Goal: Task Accomplishment & Management: Manage account settings

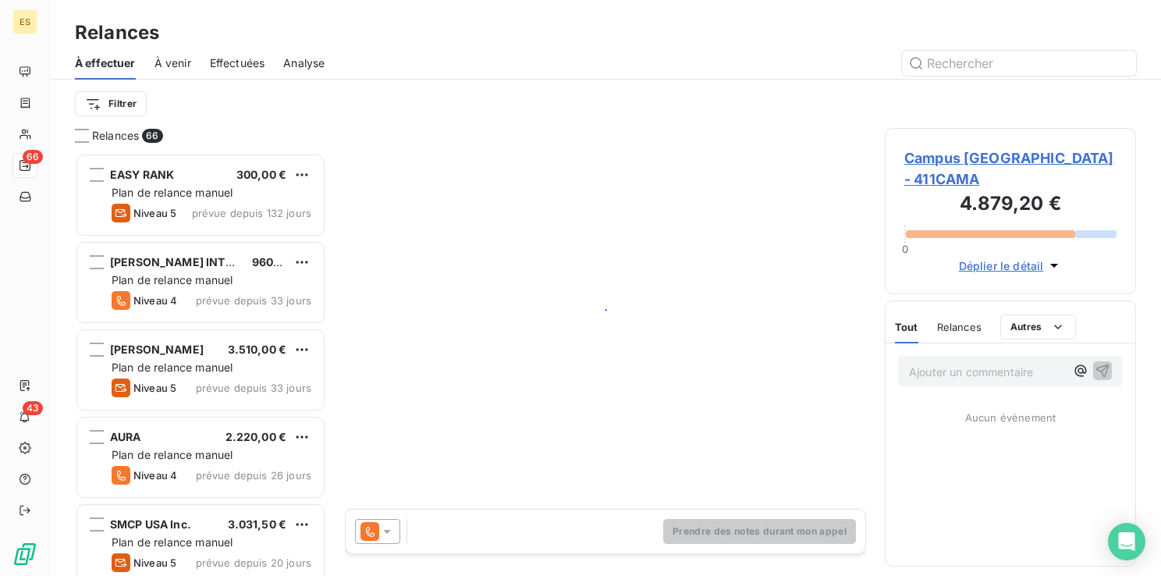
scroll to position [411, 239]
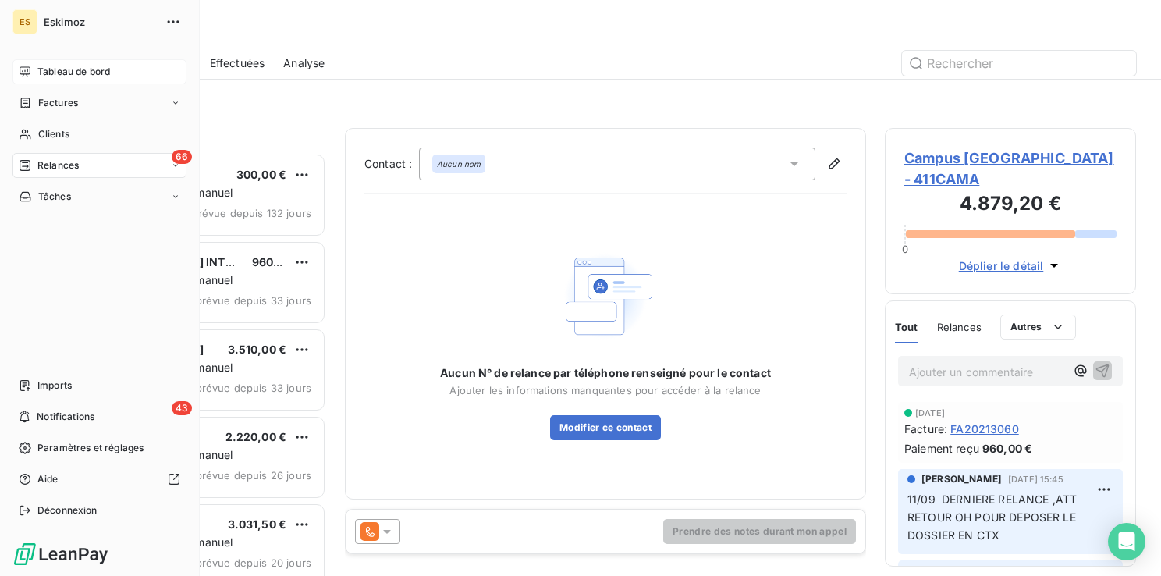
click at [73, 67] on span "Tableau de bord" at bounding box center [73, 72] width 73 height 14
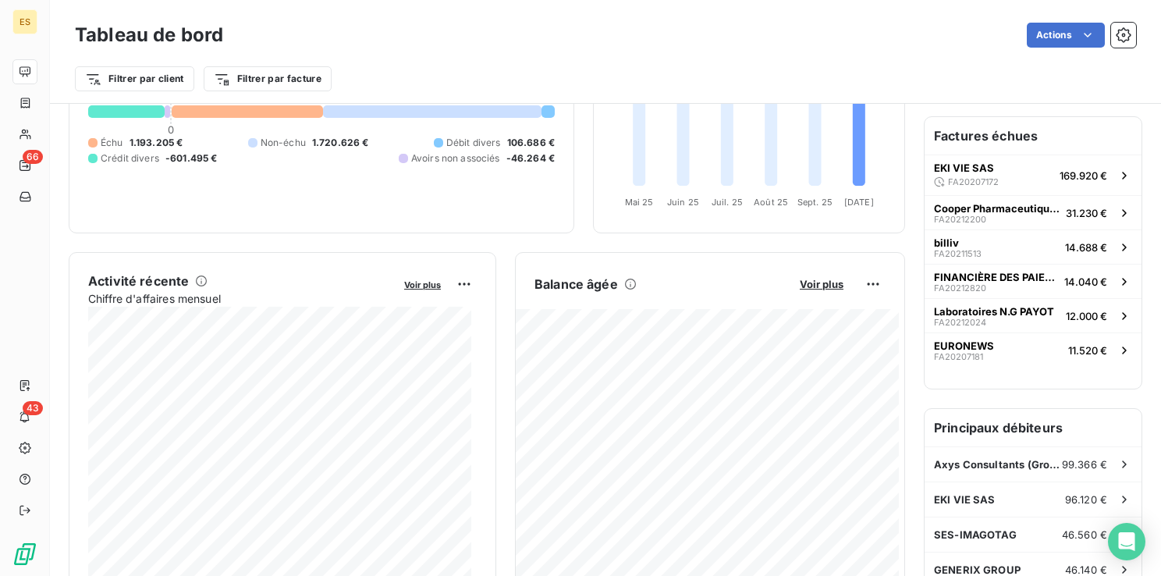
scroll to position [170, 0]
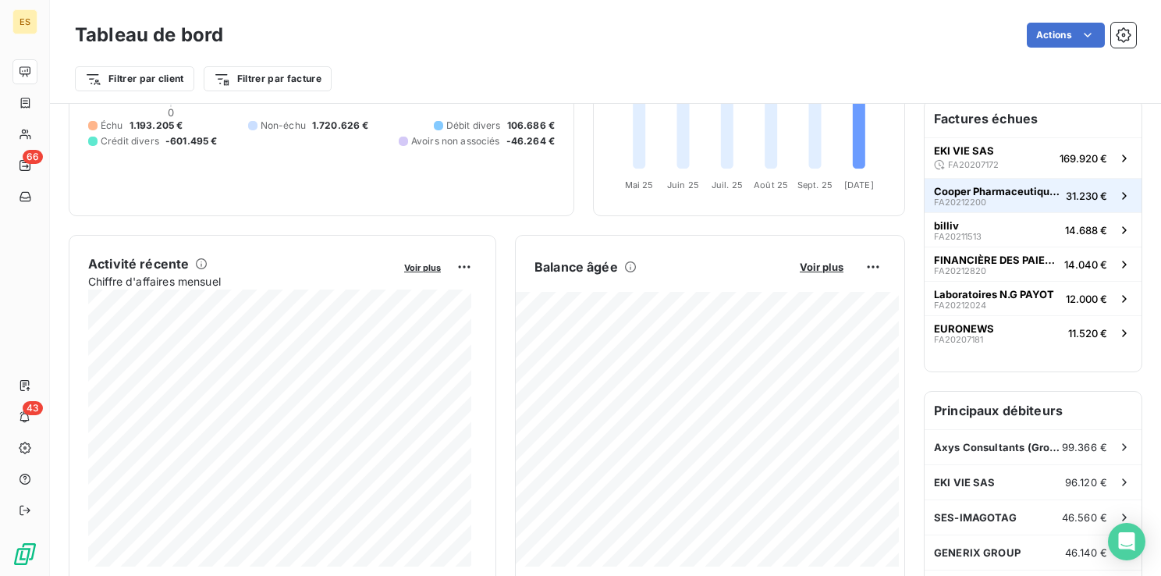
click at [990, 186] on span "Cooper Pharmaceutique Française" at bounding box center [997, 191] width 126 height 12
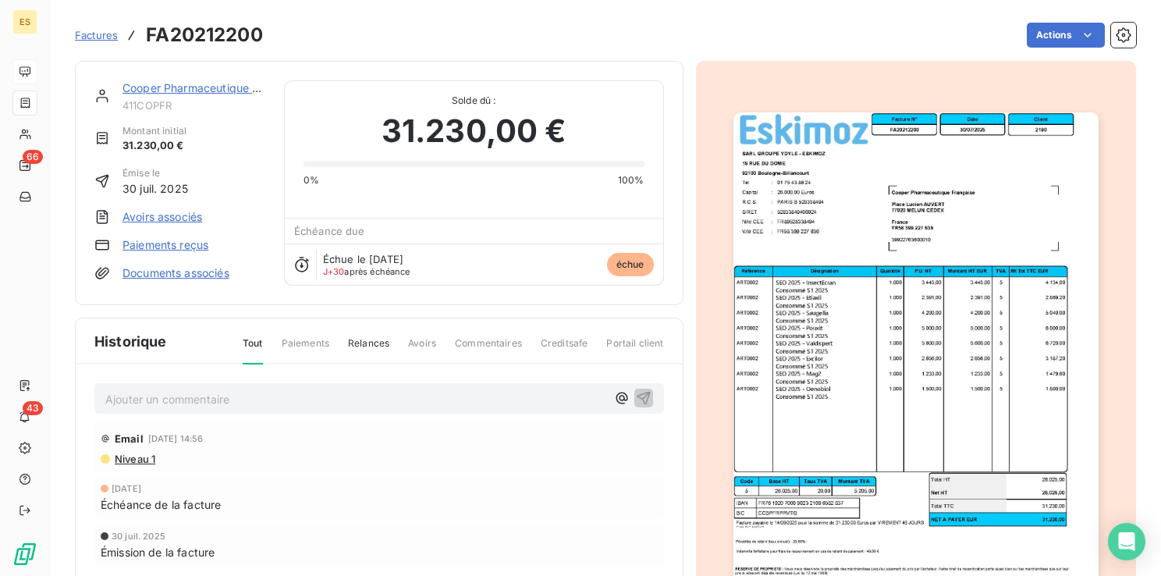
click at [197, 92] on link "Cooper Pharmaceutique Française" at bounding box center [212, 87] width 180 height 13
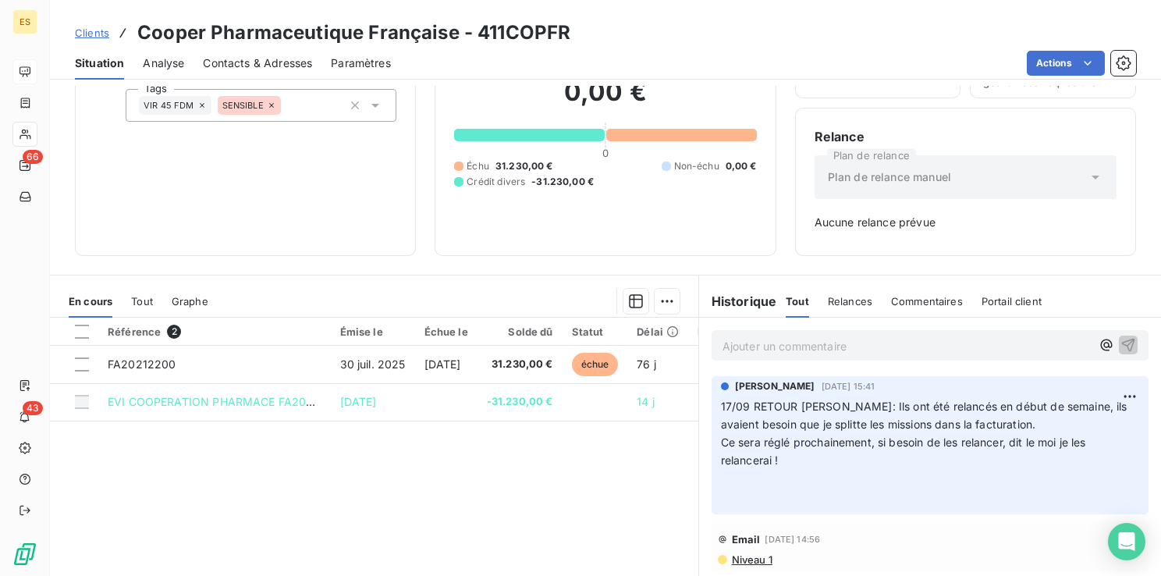
scroll to position [78, 0]
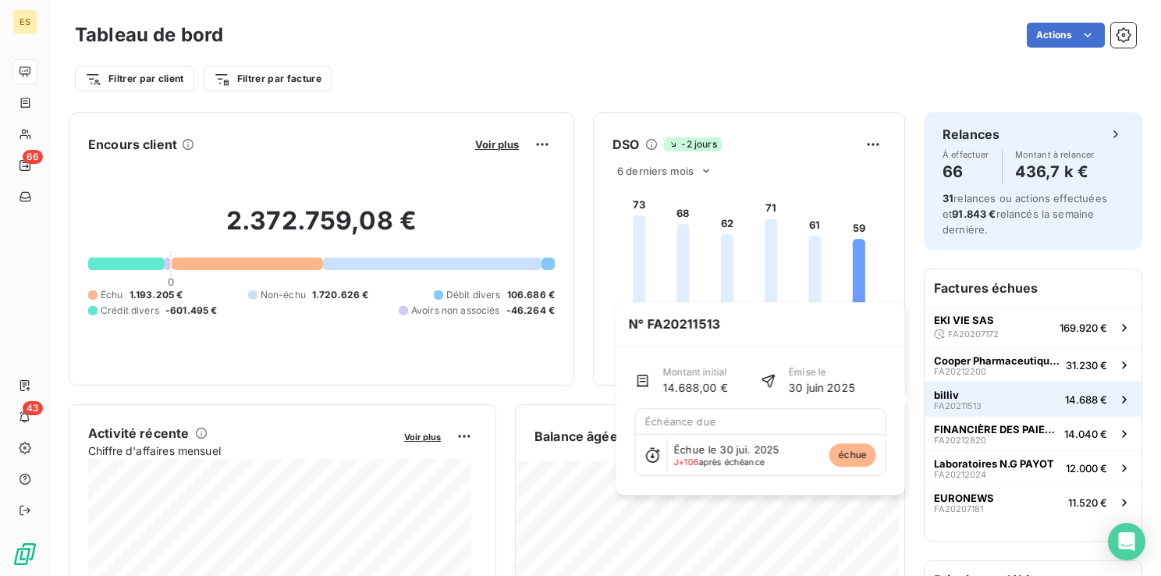
click at [943, 402] on span "FA20211513" at bounding box center [958, 405] width 48 height 9
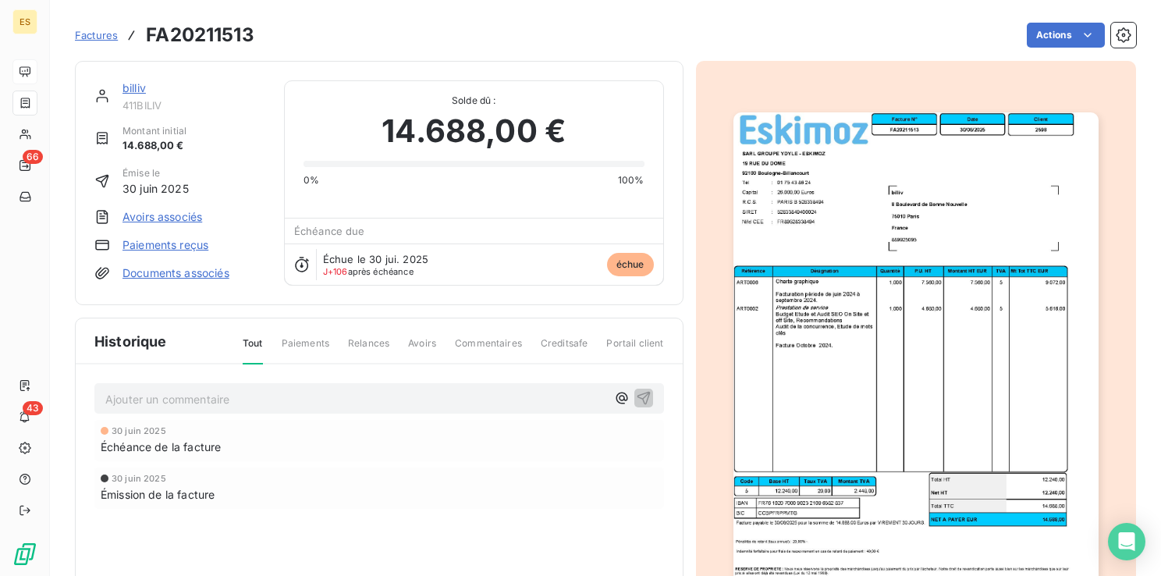
click at [135, 92] on link "billiv" at bounding box center [133, 87] width 23 height 13
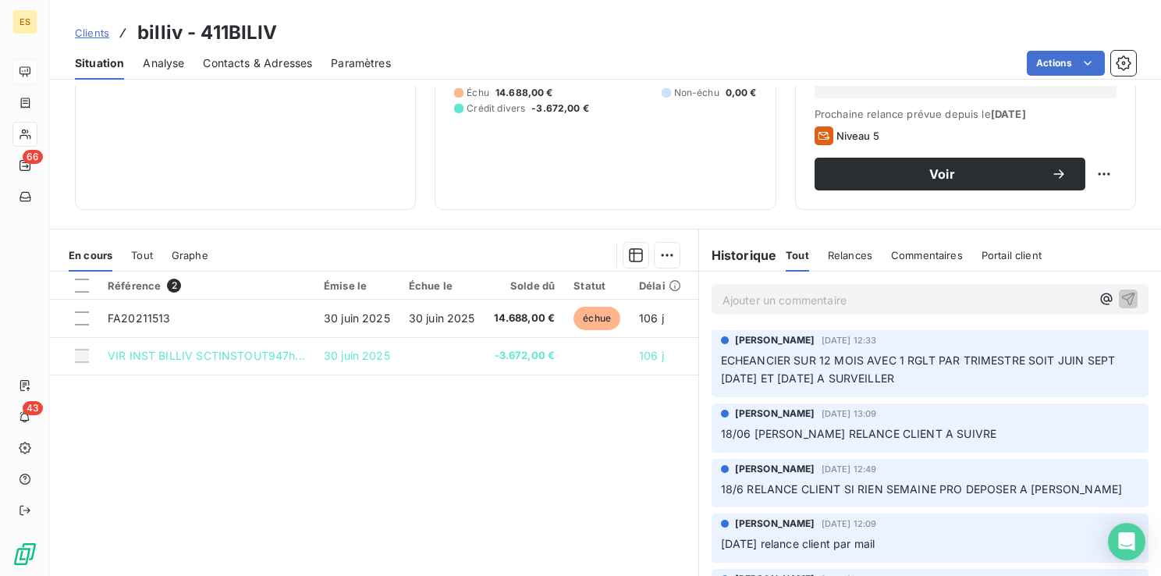
scroll to position [168, 0]
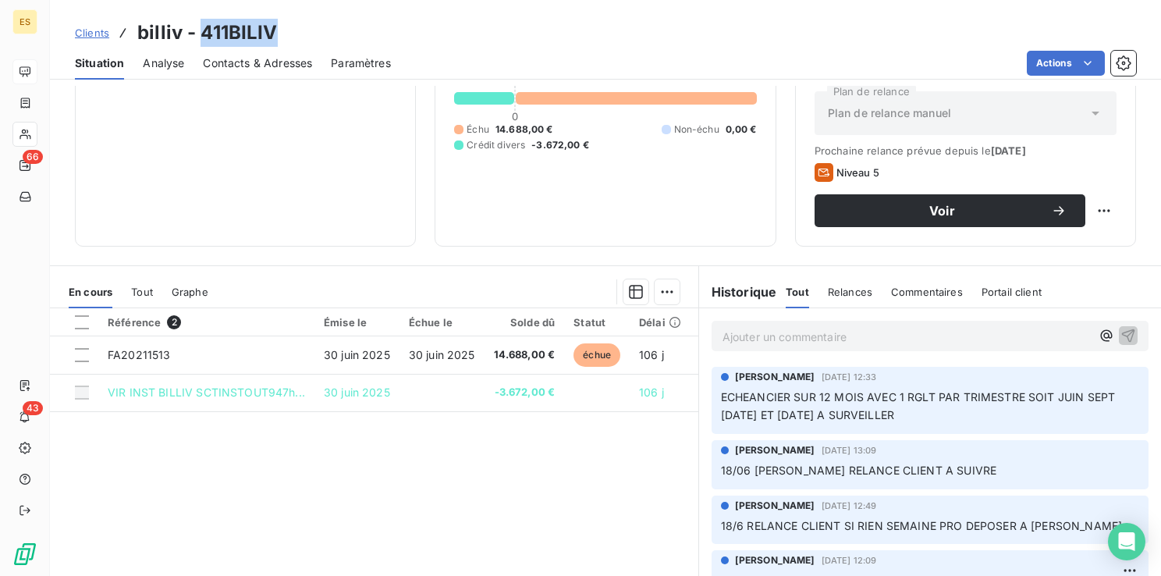
drag, startPoint x: 197, startPoint y: 33, endPoint x: 275, endPoint y: 37, distance: 78.1
click at [275, 37] on h3 "billiv - 411BILIV" at bounding box center [207, 33] width 140 height 28
drag, startPoint x: 275, startPoint y: 37, endPoint x: 255, endPoint y: 38, distance: 19.6
copy h3 "411BILIV"
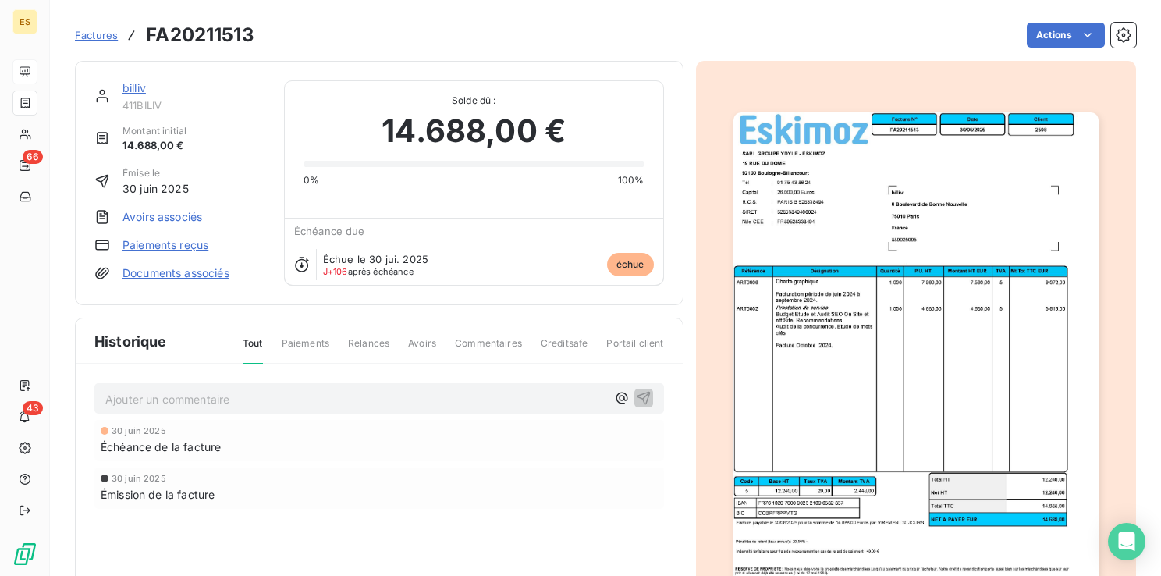
click at [141, 84] on link "billiv" at bounding box center [133, 87] width 23 height 13
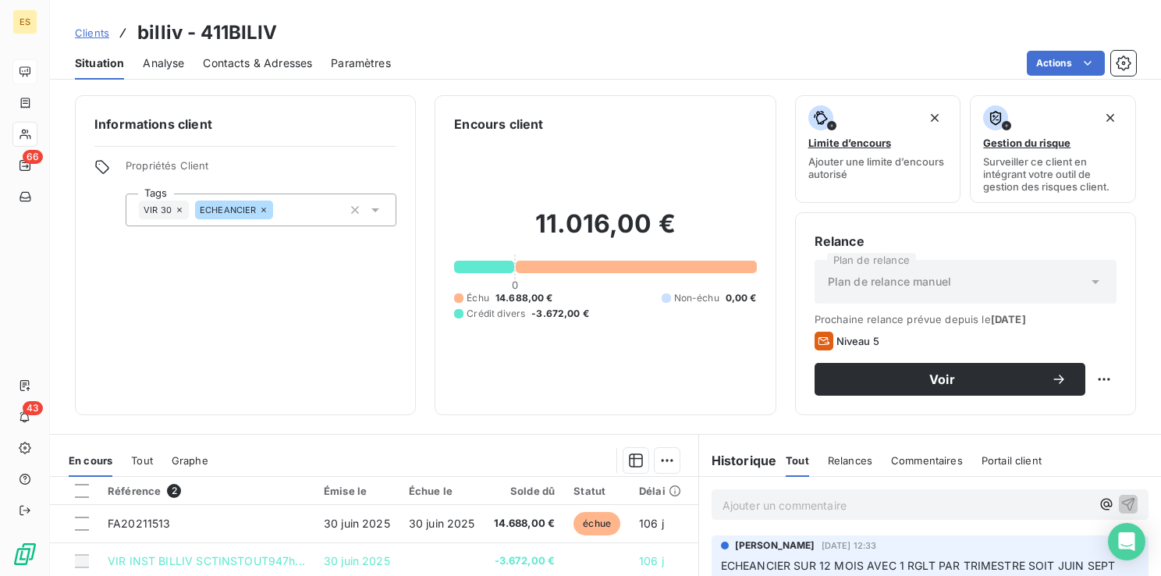
click at [722, 509] on p "Ajouter un commentaire ﻿" at bounding box center [906, 504] width 368 height 19
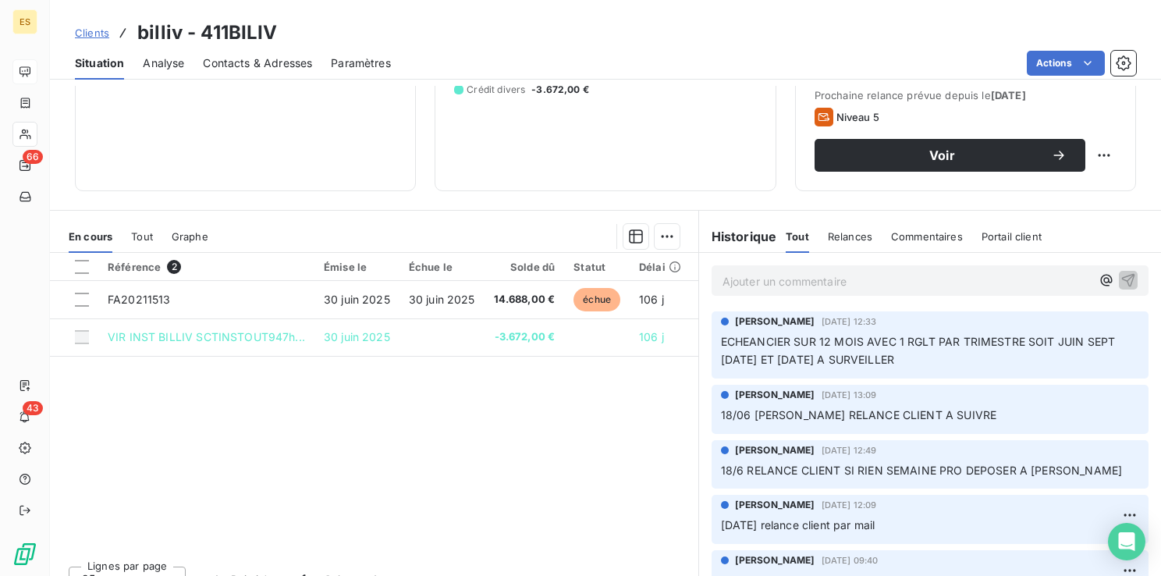
scroll to position [246, 0]
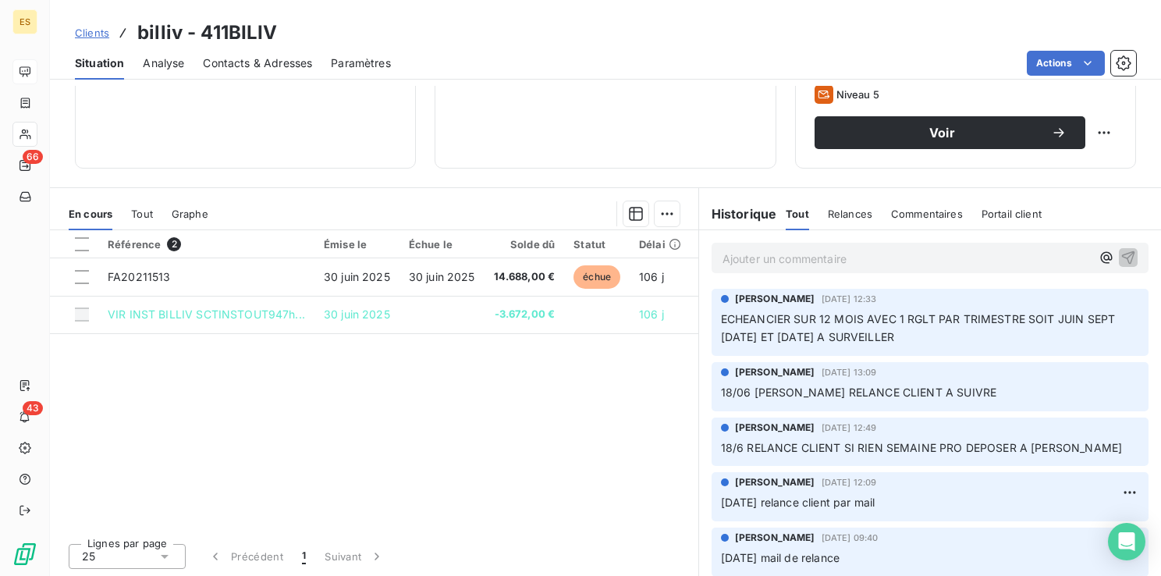
click at [722, 254] on p "Ajouter un commentaire ﻿" at bounding box center [906, 258] width 368 height 19
click at [1122, 251] on icon "button" at bounding box center [1128, 256] width 13 height 13
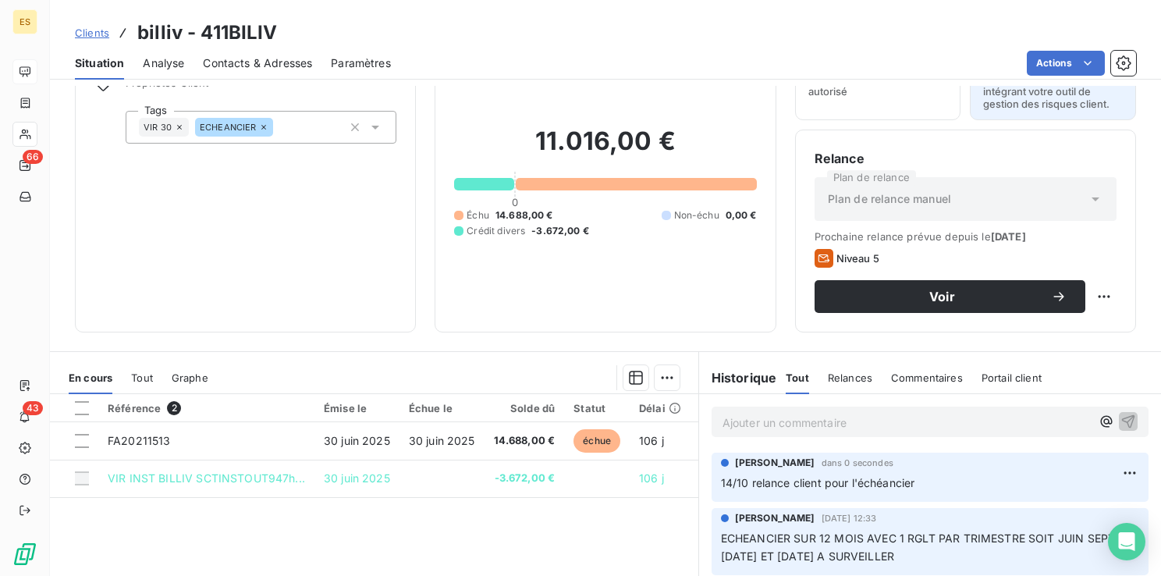
scroll to position [0, 0]
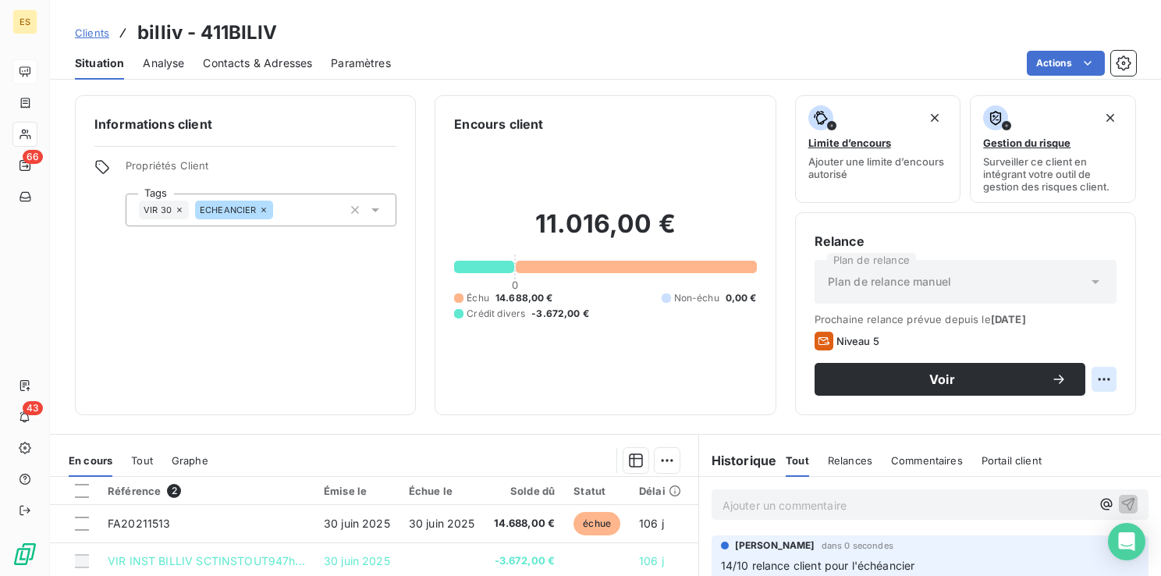
click at [1085, 376] on html "ES 66 43 Clients billiv - 411BILIV Situation Analyse Contacts & Adresses Paramè…" at bounding box center [580, 288] width 1161 height 576
click at [1039, 413] on div "Replanifier cette action" at bounding box center [1028, 413] width 140 height 25
select select "9"
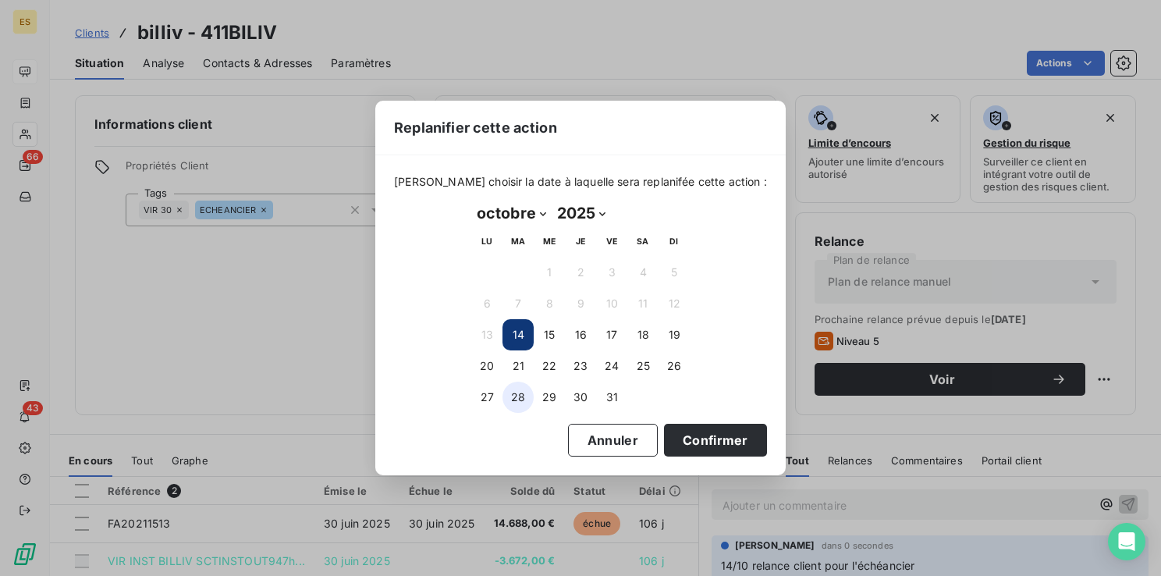
click at [519, 392] on button "28" at bounding box center [517, 396] width 31 height 31
drag, startPoint x: 671, startPoint y: 439, endPoint x: 597, endPoint y: 421, distance: 75.5
click at [670, 439] on button "Confirmer" at bounding box center [715, 440] width 103 height 33
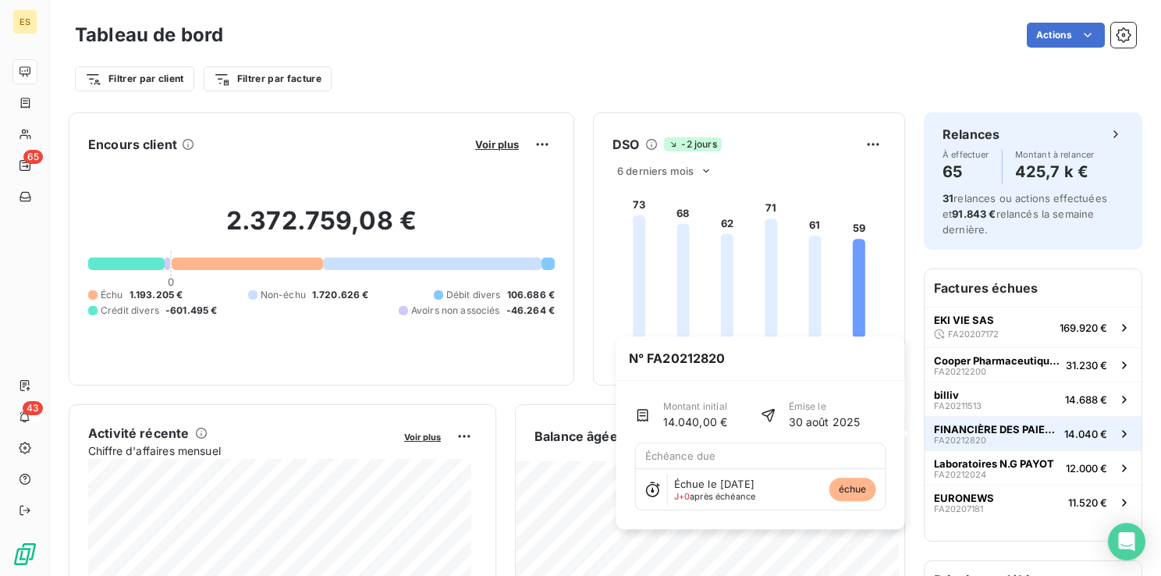
click at [1022, 433] on span "FINANCIÈRE DES PAIEMENTS ÉLECTRONIQUES (" at bounding box center [996, 429] width 124 height 12
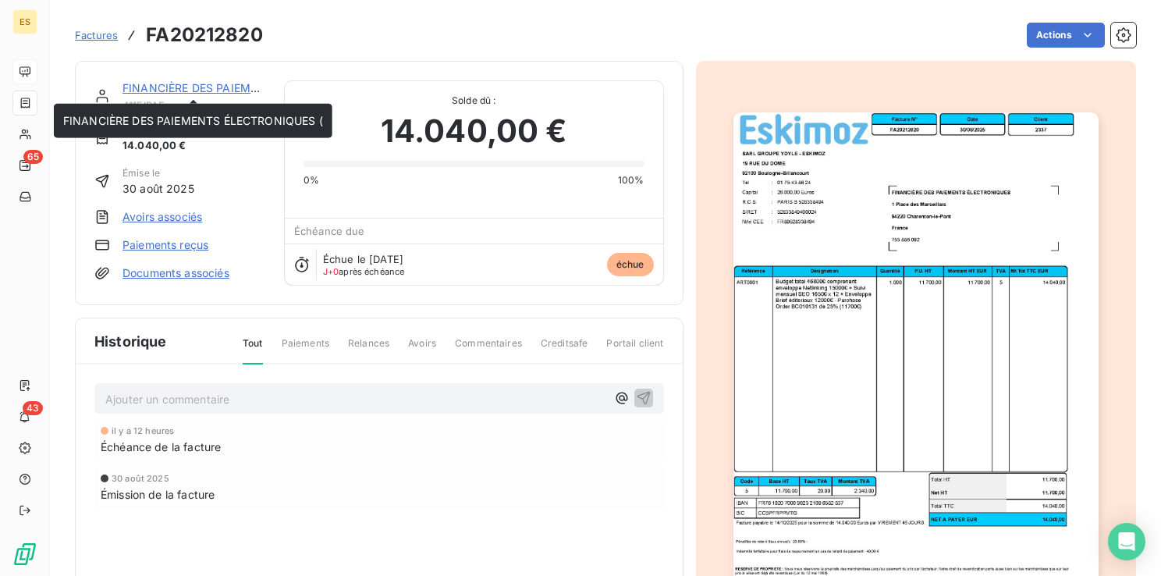
click at [165, 89] on link "FINANCIÈRE DES PAIEMENTS ÉLECTRONIQUES (" at bounding box center [252, 87] width 260 height 13
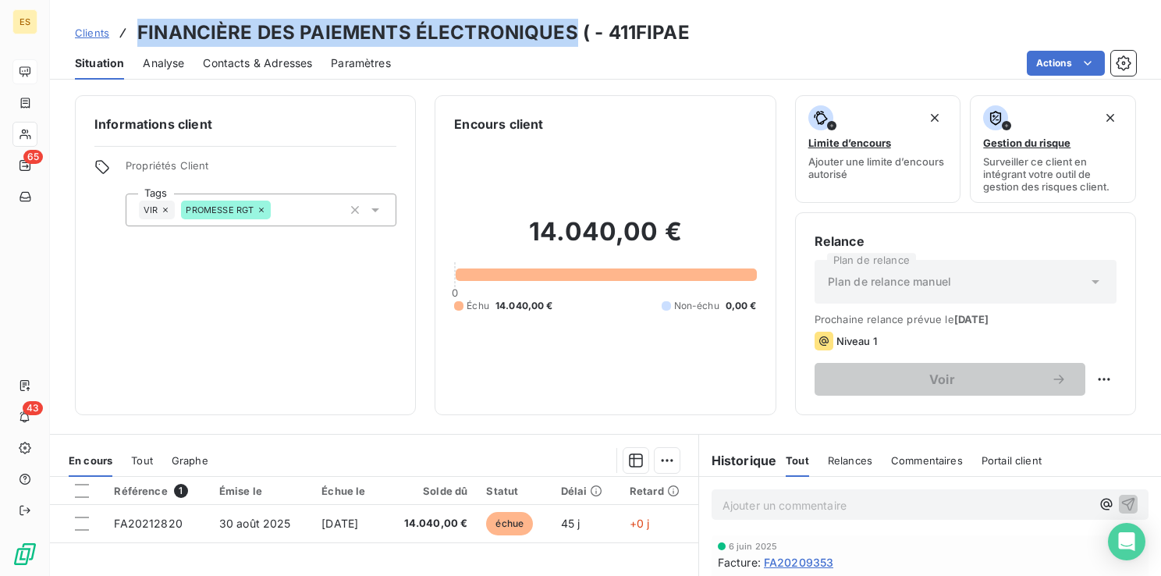
drag, startPoint x: 568, startPoint y: 31, endPoint x: 139, endPoint y: 28, distance: 429.0
click at [139, 28] on h3 "FINANCIÈRE DES PAIEMENTS ÉLECTRONIQUES ( - 411FIPAE" at bounding box center [413, 33] width 552 height 28
drag, startPoint x: 139, startPoint y: 28, endPoint x: 312, endPoint y: 37, distance: 173.4
copy h3 "FINANCIÈRE DES PAIEMENTS ÉLECTRONIQUES"
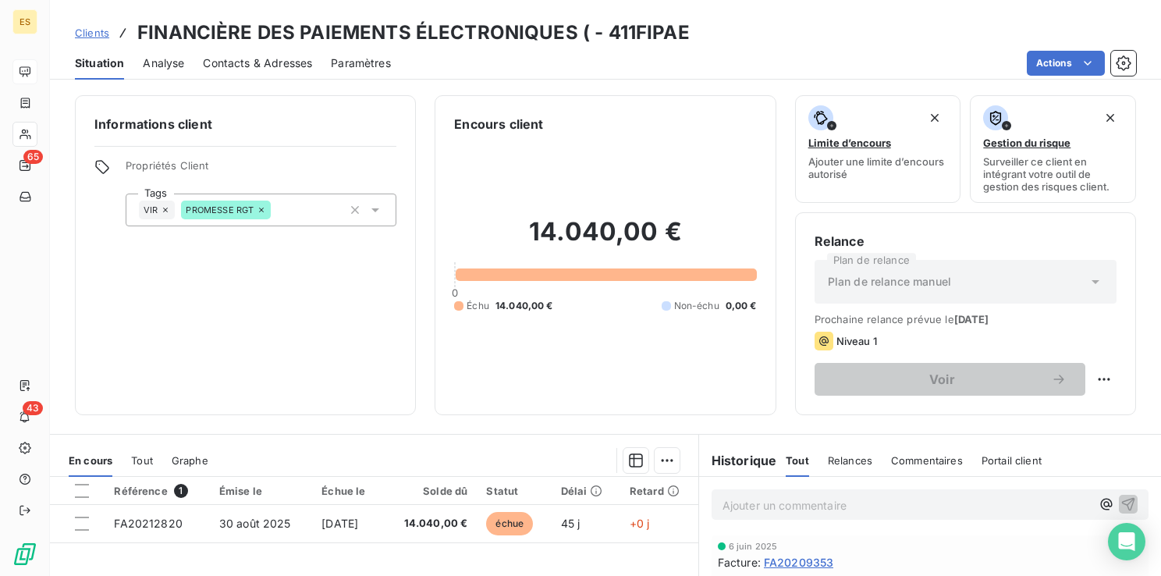
click at [261, 208] on icon at bounding box center [261, 209] width 5 height 5
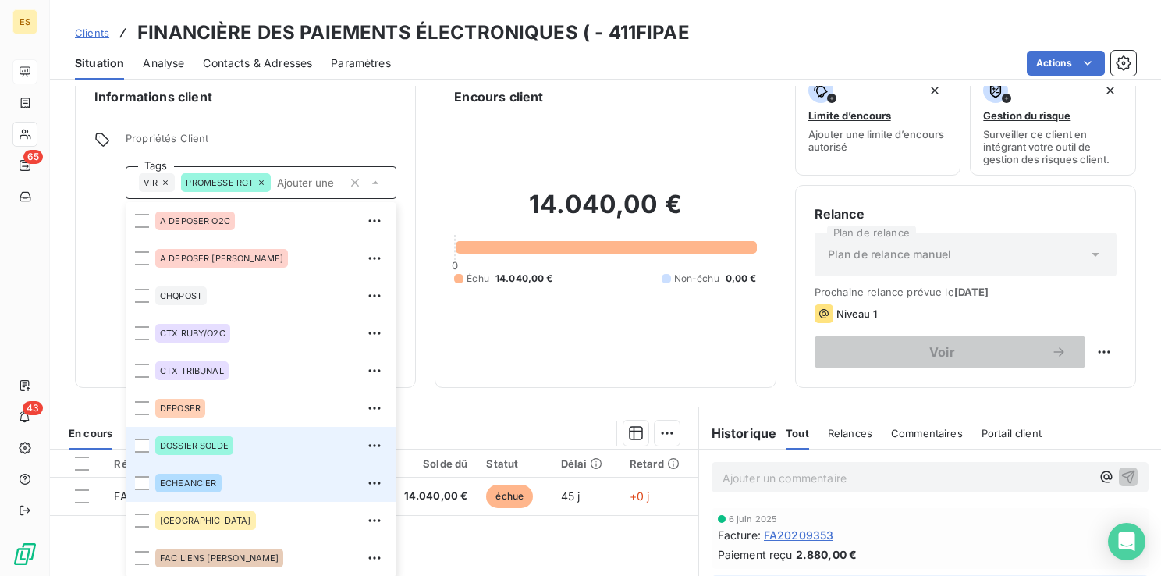
scroll to position [225, 0]
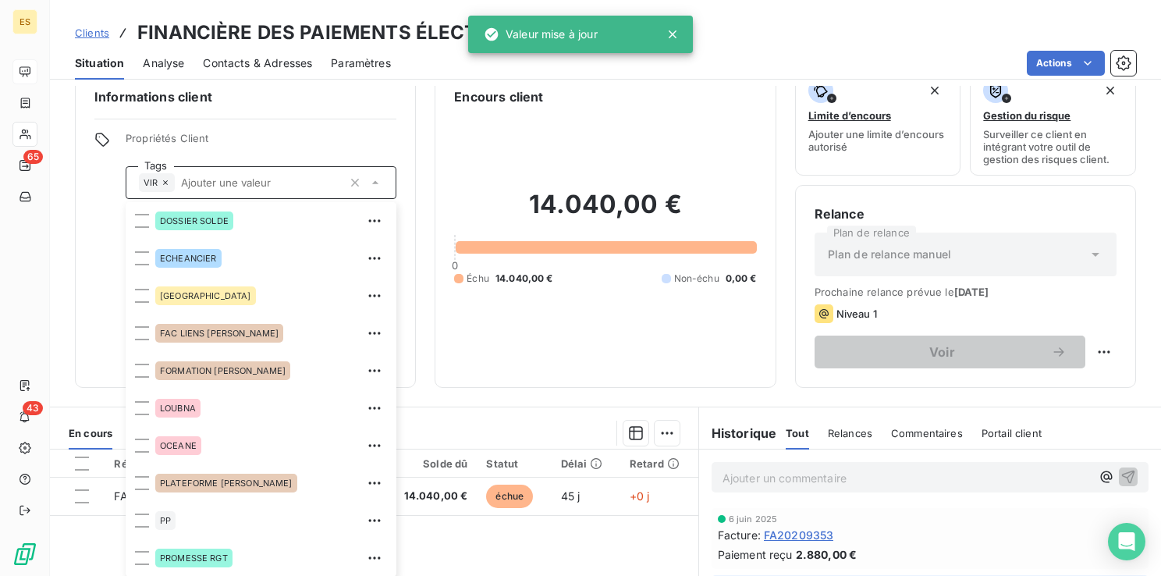
click at [562, 334] on div "14.040,00 € 0 Échu 14.040,00 € Non-échu 0,00 €" at bounding box center [605, 237] width 302 height 262
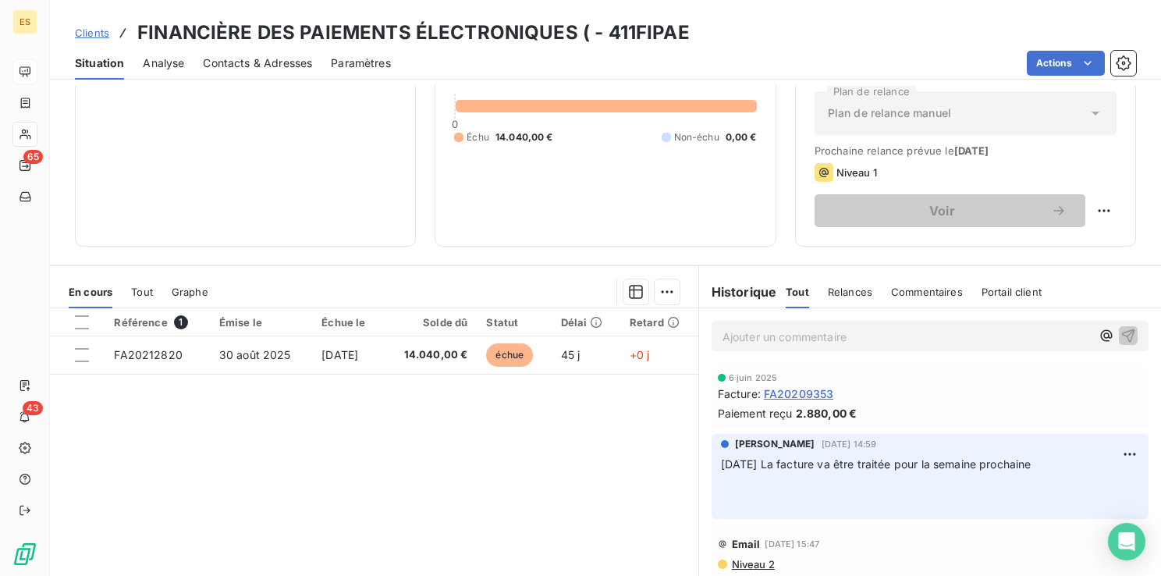
scroll to position [90, 0]
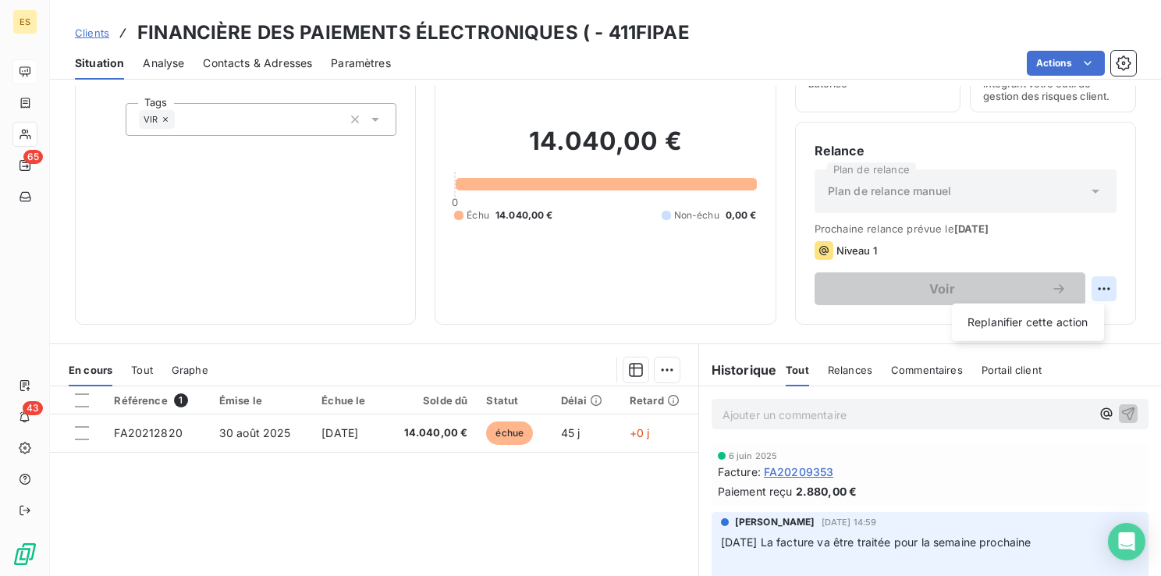
click at [1095, 282] on html "ES 65 43 Clients FINANCIÈRE DES PAIEMENTS ÉLECTRONIQUES ( - 411FIPAE Situation …" at bounding box center [580, 288] width 1161 height 576
click at [1062, 322] on div "Replanifier cette action" at bounding box center [1028, 322] width 140 height 25
select select "9"
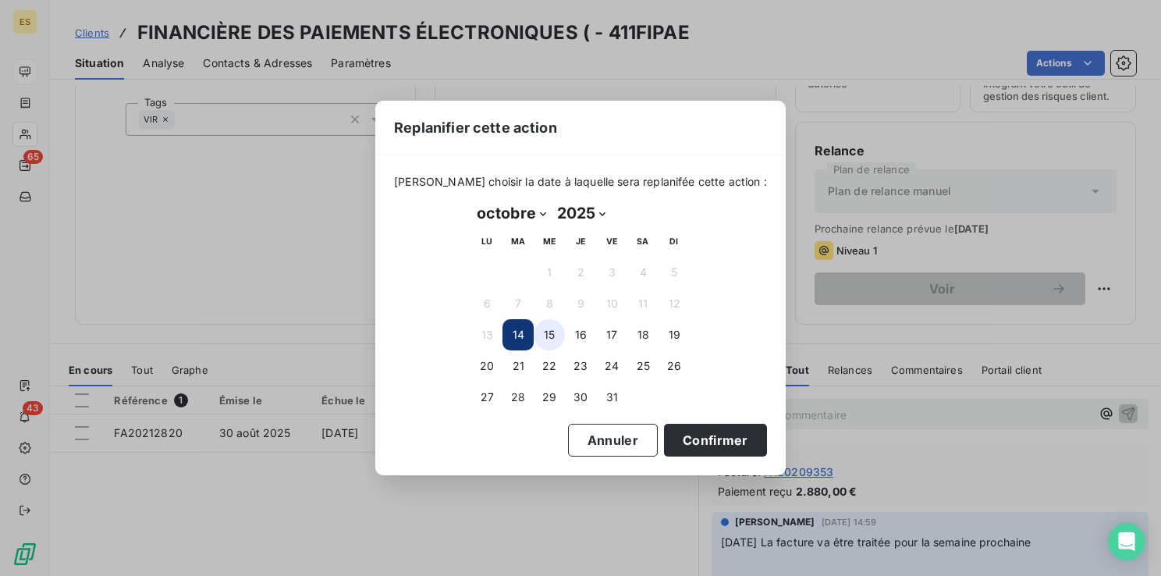
click at [543, 333] on button "15" at bounding box center [549, 334] width 31 height 31
click at [524, 329] on button "14" at bounding box center [517, 334] width 31 height 31
click at [675, 424] on button "Confirmer" at bounding box center [715, 440] width 103 height 33
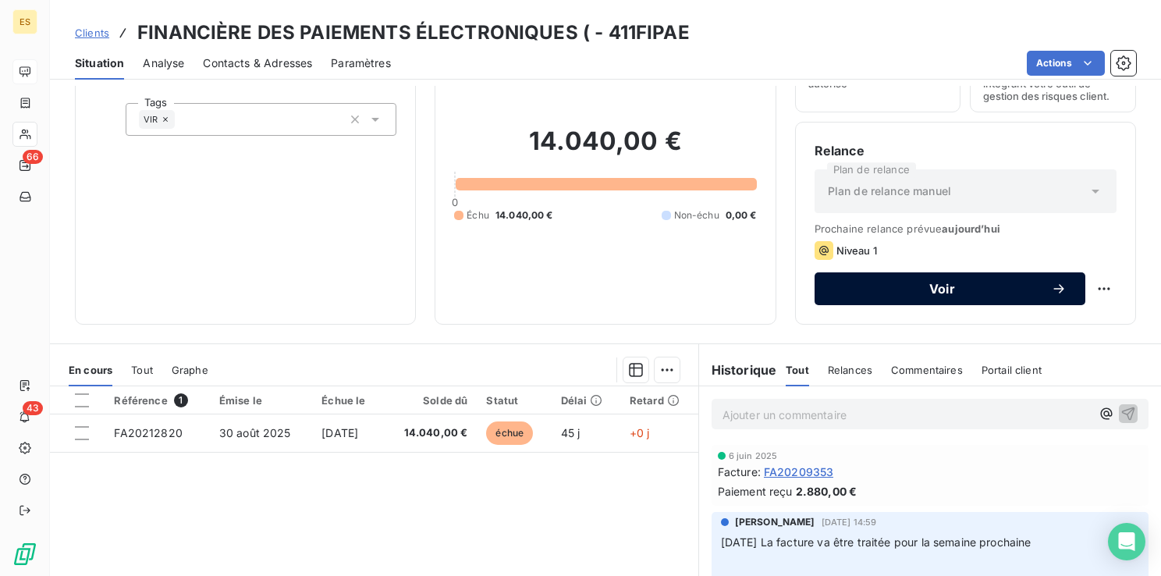
click at [904, 294] on div "Voir" at bounding box center [949, 289] width 233 height 16
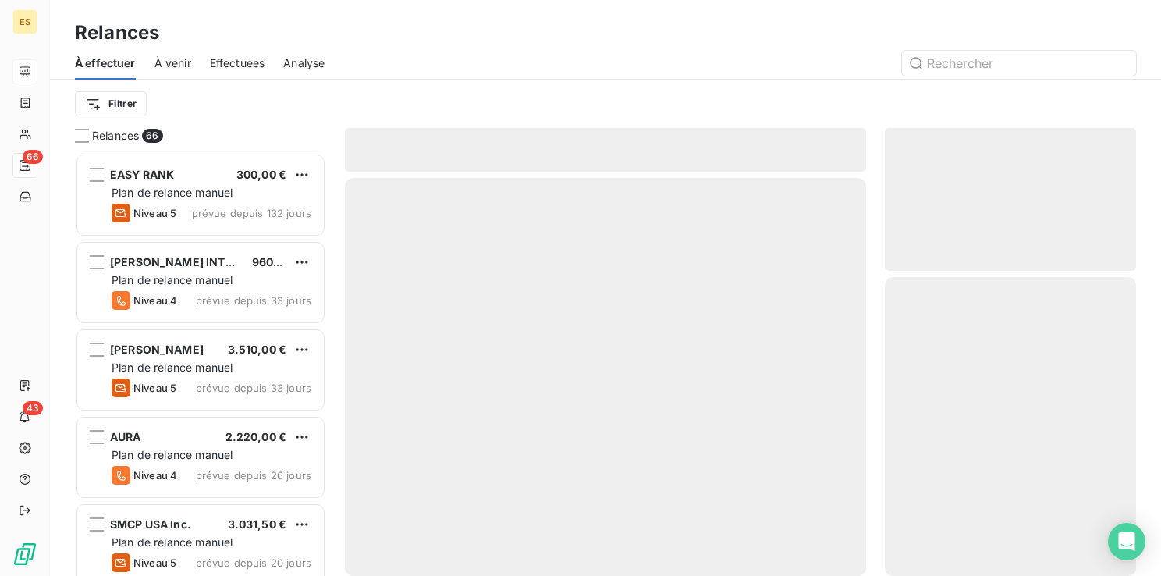
scroll to position [411, 239]
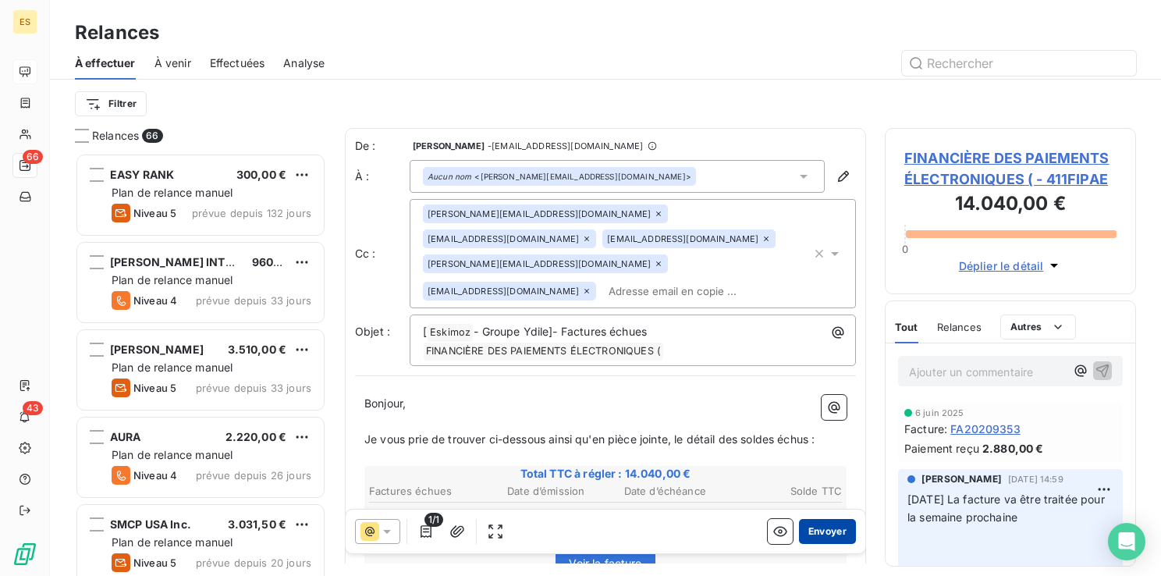
click at [800, 530] on button "Envoyer" at bounding box center [827, 531] width 57 height 25
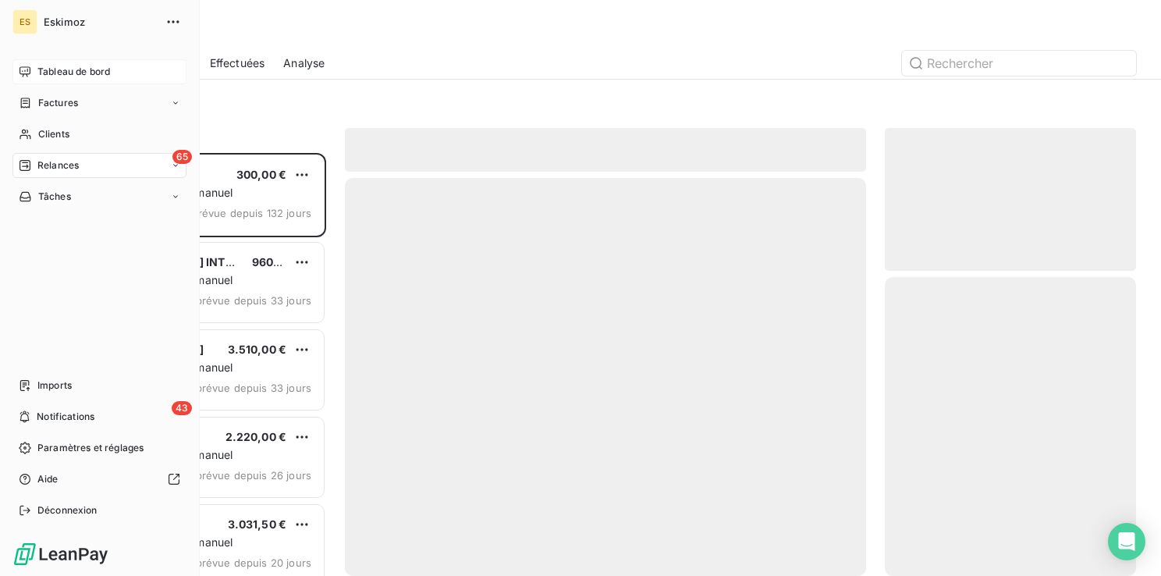
click at [71, 72] on span "Tableau de bord" at bounding box center [73, 72] width 73 height 14
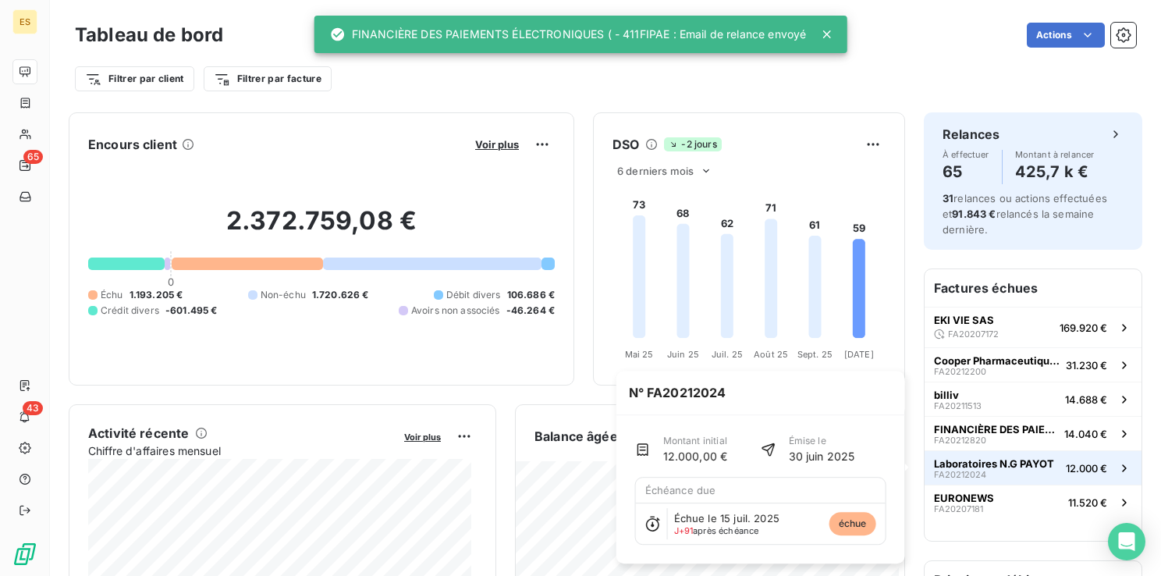
click at [990, 463] on span "Laboratoires N.G PAYOT" at bounding box center [994, 463] width 120 height 12
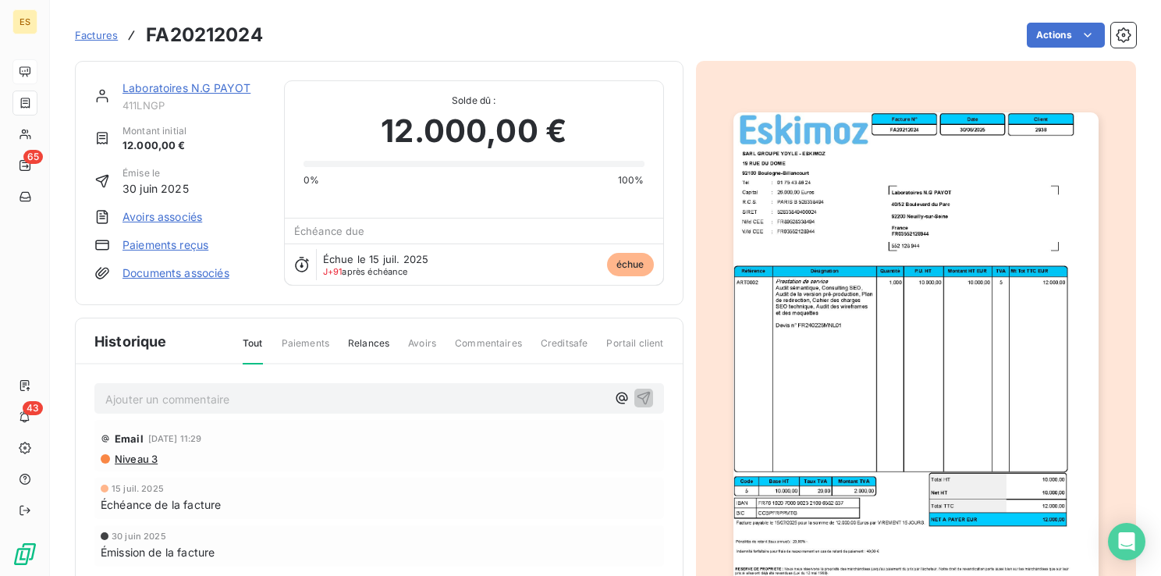
click at [167, 89] on link "Laboratoires N.G PAYOT" at bounding box center [186, 87] width 128 height 13
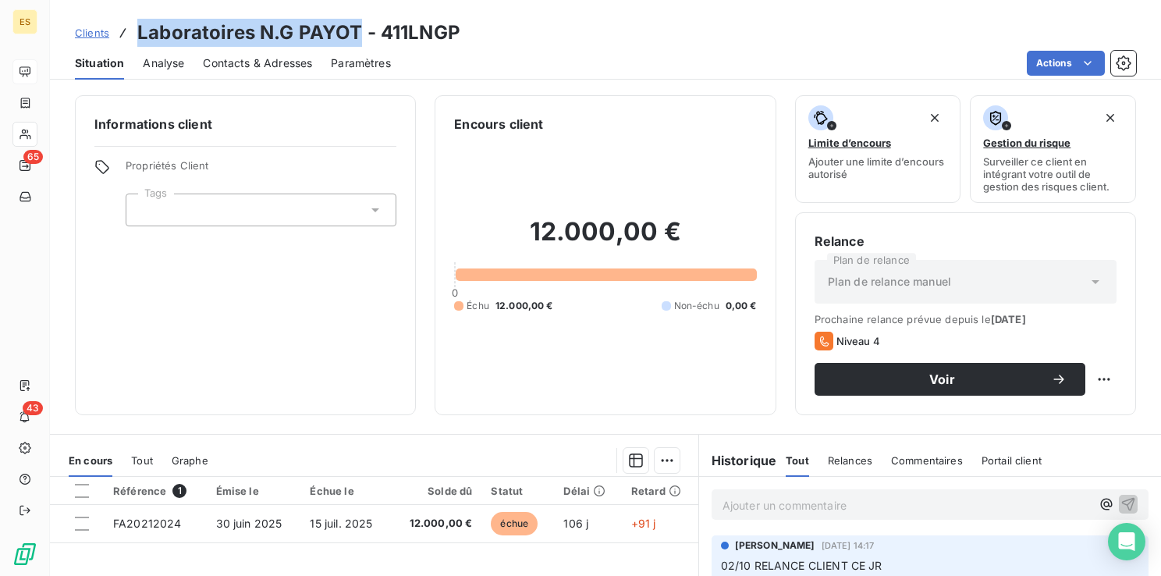
drag, startPoint x: 356, startPoint y: 30, endPoint x: 133, endPoint y: 37, distance: 223.2
click at [133, 37] on div "Clients Laboratoires N.G PAYOT - 411LNGP" at bounding box center [267, 33] width 385 height 28
drag, startPoint x: 133, startPoint y: 37, endPoint x: 334, endPoint y: 36, distance: 201.2
copy h3 "Laboratoires N.G PAYOT"
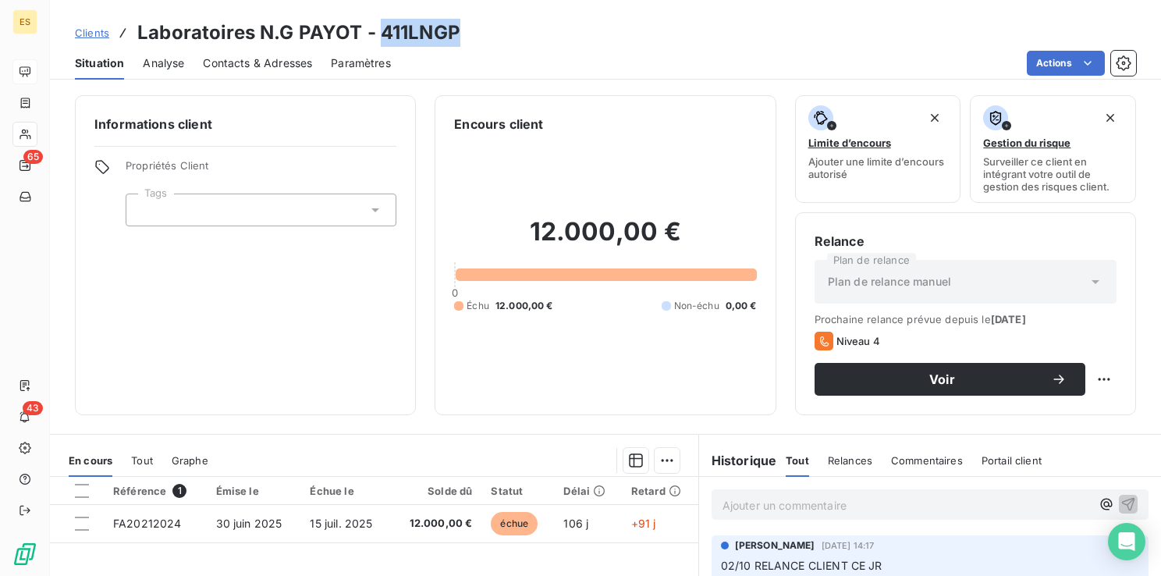
drag, startPoint x: 460, startPoint y: 30, endPoint x: 381, endPoint y: 30, distance: 79.6
click at [381, 30] on div "Clients Laboratoires N.G PAYOT - 411LNGP" at bounding box center [605, 33] width 1111 height 28
copy h3 "411LNGP"
click at [427, 34] on h3 "Laboratoires N.G PAYOT - 411LNGP" at bounding box center [298, 33] width 323 height 28
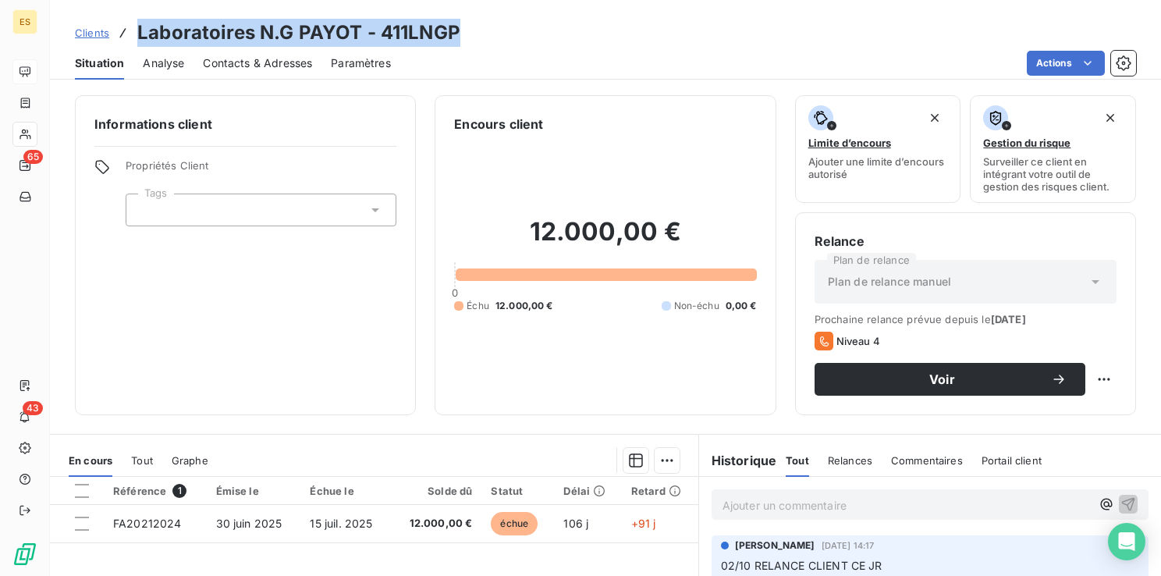
drag, startPoint x: 456, startPoint y: 30, endPoint x: 138, endPoint y: 37, distance: 317.5
click at [138, 37] on h3 "Laboratoires N.G PAYOT - 411LNGP" at bounding box center [298, 33] width 323 height 28
copy h3 "Laboratoires N.G PAYOT - 411LNGP"
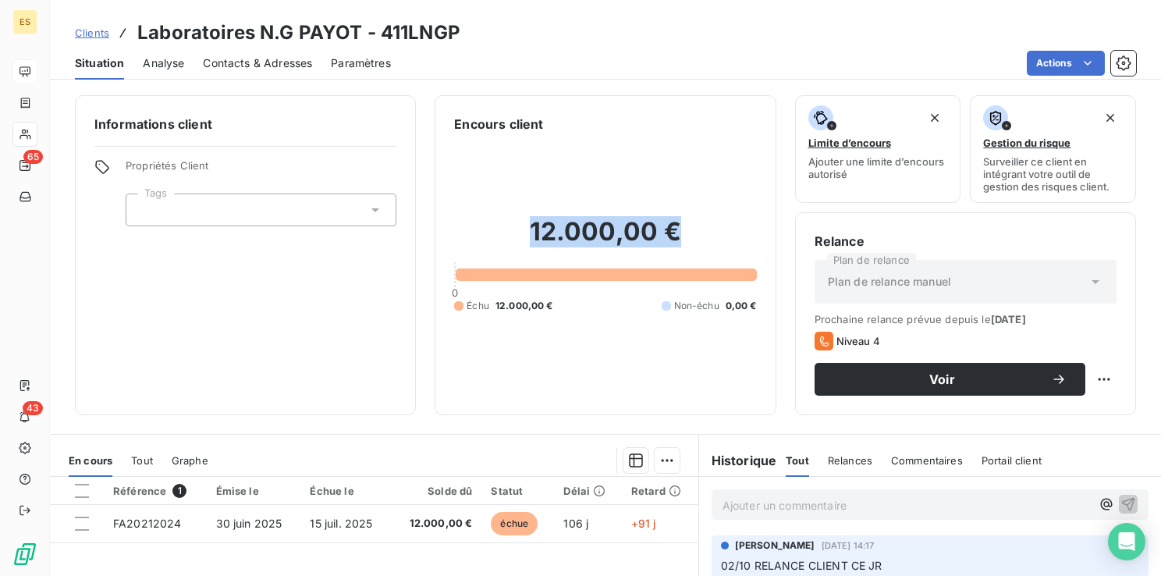
drag, startPoint x: 687, startPoint y: 232, endPoint x: 515, endPoint y: 224, distance: 172.6
click at [515, 224] on h2 "12.000,00 €" at bounding box center [605, 239] width 302 height 47
copy h2 "12.000,00 €"
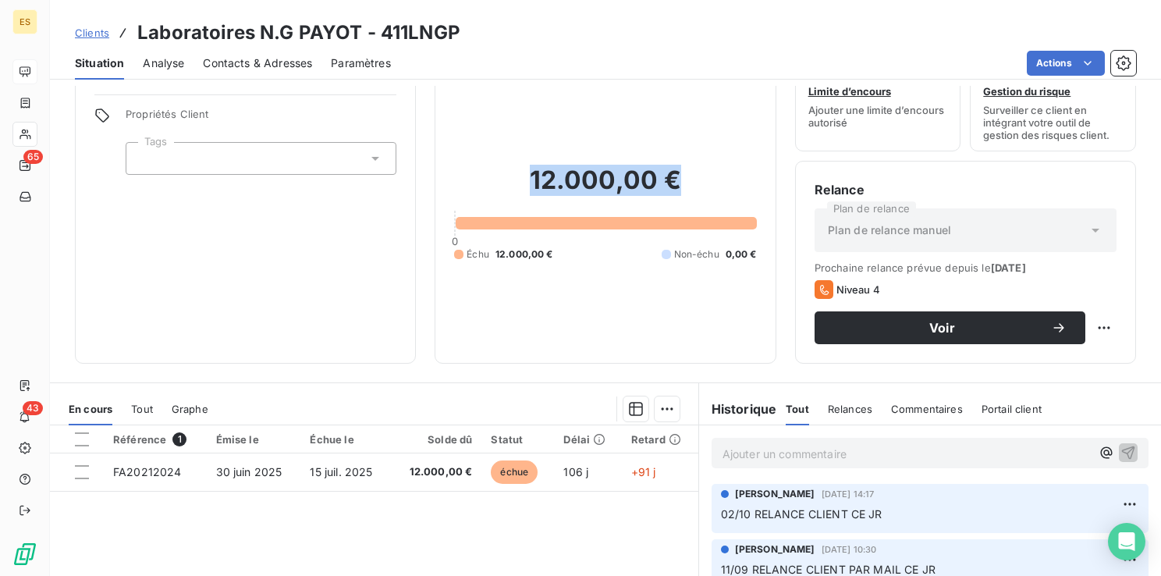
scroll to position [78, 0]
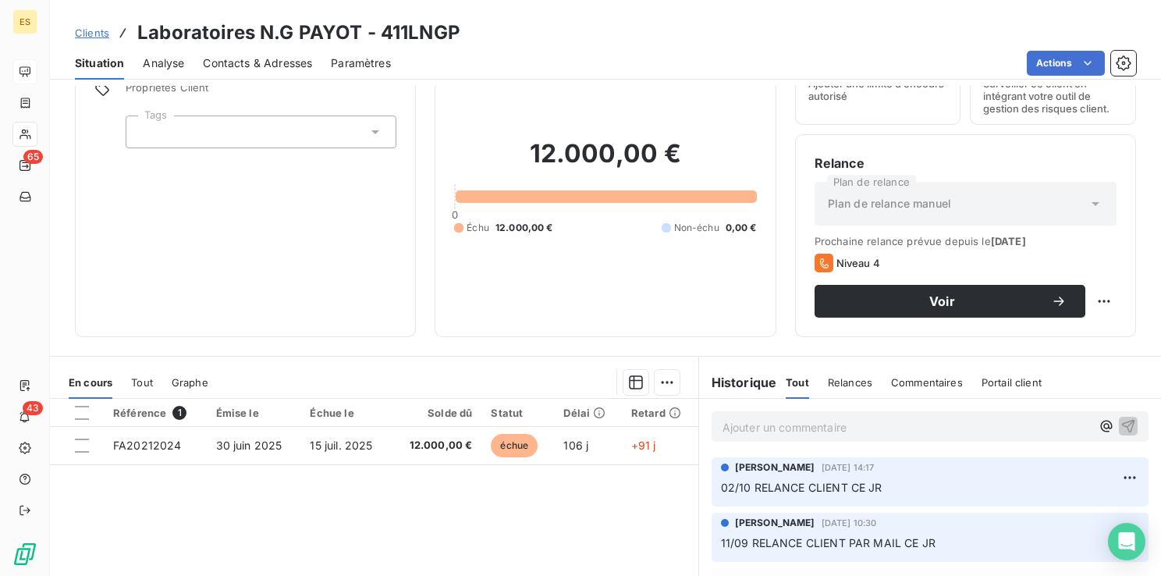
click at [726, 439] on div "Ajouter un commentaire ﻿" at bounding box center [929, 426] width 437 height 30
click at [723, 433] on p "Ajouter un commentaire ﻿" at bounding box center [906, 426] width 368 height 19
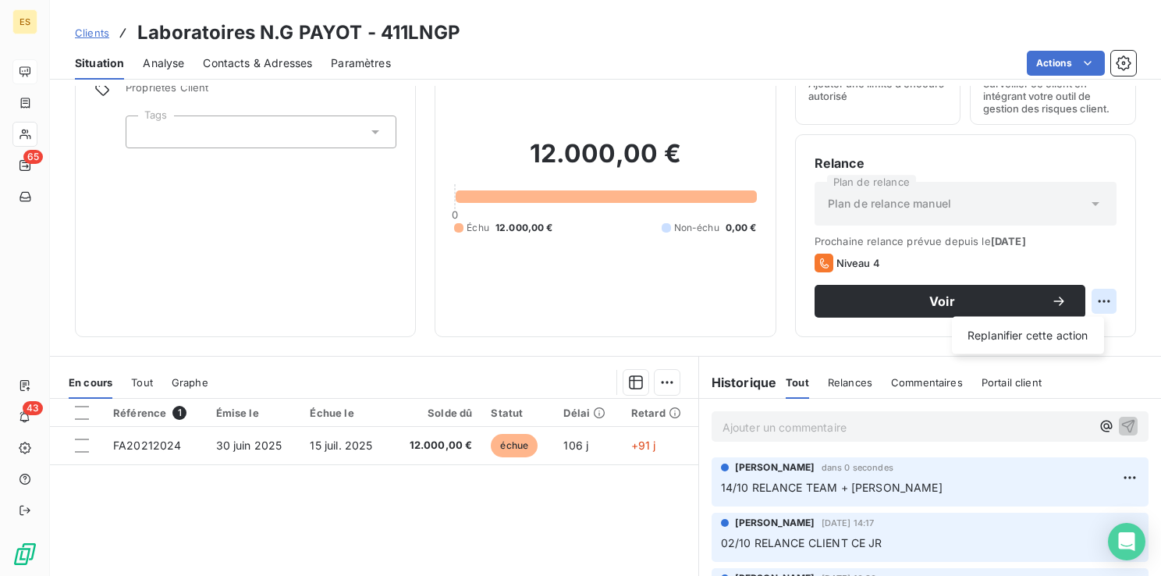
click at [1093, 296] on html "ES 65 43 Clients Laboratoires N.G PAYOT - 411LNGP Situation Analyse Contacts & …" at bounding box center [580, 288] width 1161 height 576
click at [1018, 332] on div "Replanifier cette action" at bounding box center [1028, 335] width 140 height 25
select select "9"
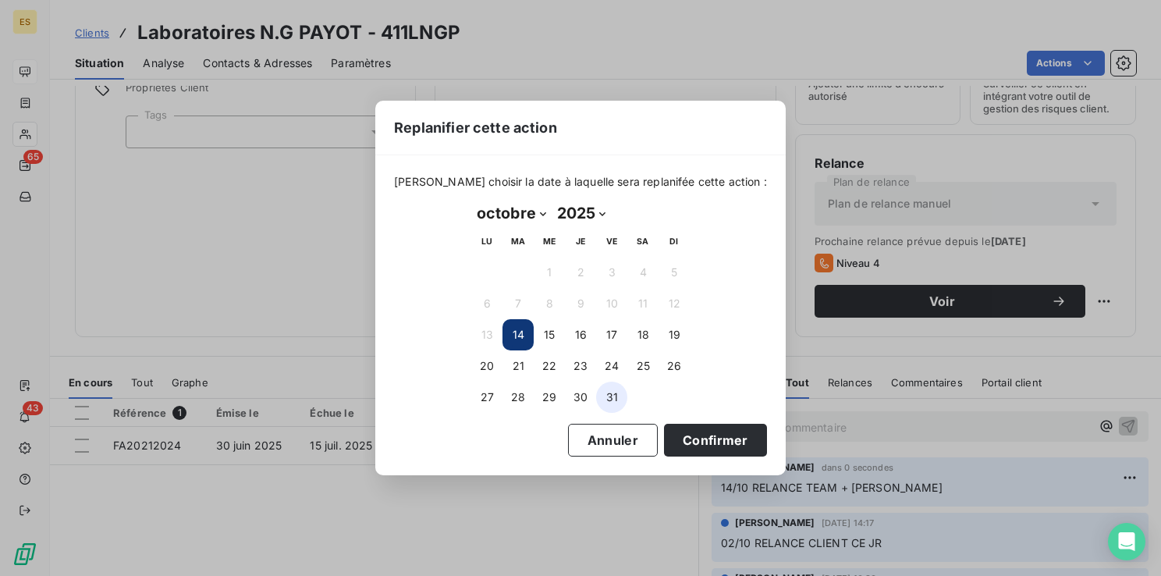
click at [605, 397] on button "31" at bounding box center [611, 396] width 31 height 31
click at [689, 440] on button "Confirmer" at bounding box center [715, 440] width 103 height 33
